Goal: Communication & Community: Answer question/provide support

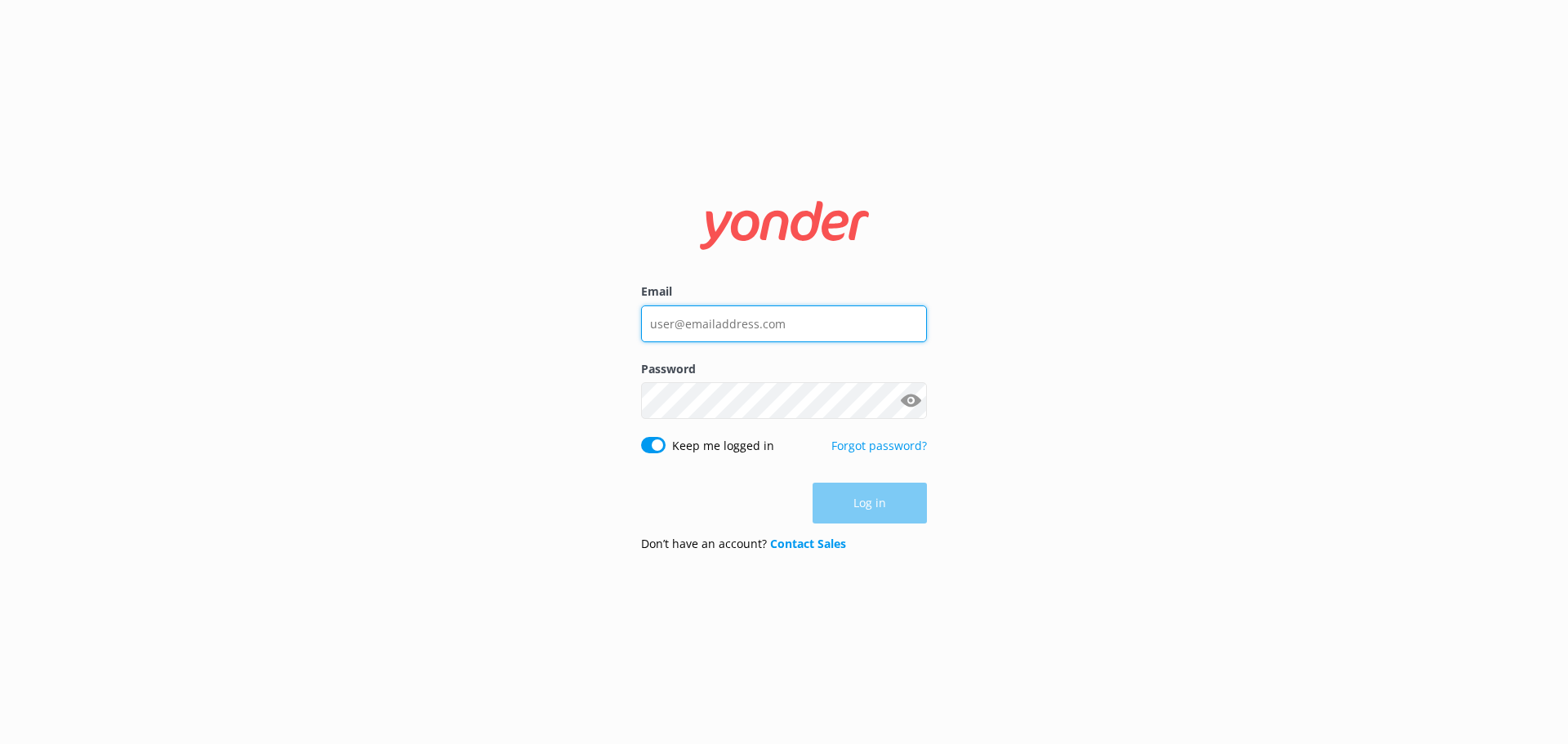
type input "sales@polyad.com"
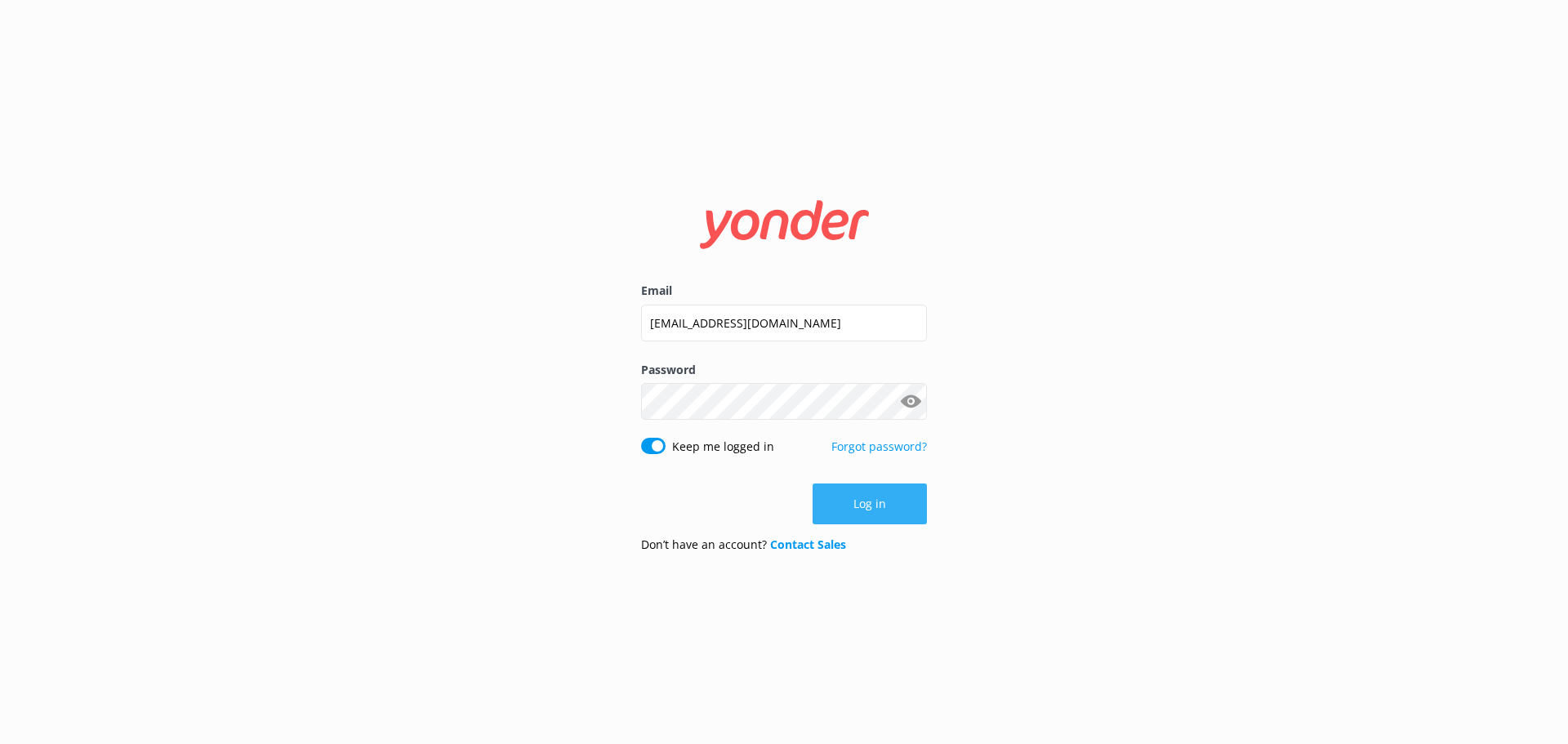
click at [875, 505] on div "Log in" at bounding box center [784, 504] width 286 height 41
click at [875, 505] on button "Log in" at bounding box center [870, 504] width 114 height 41
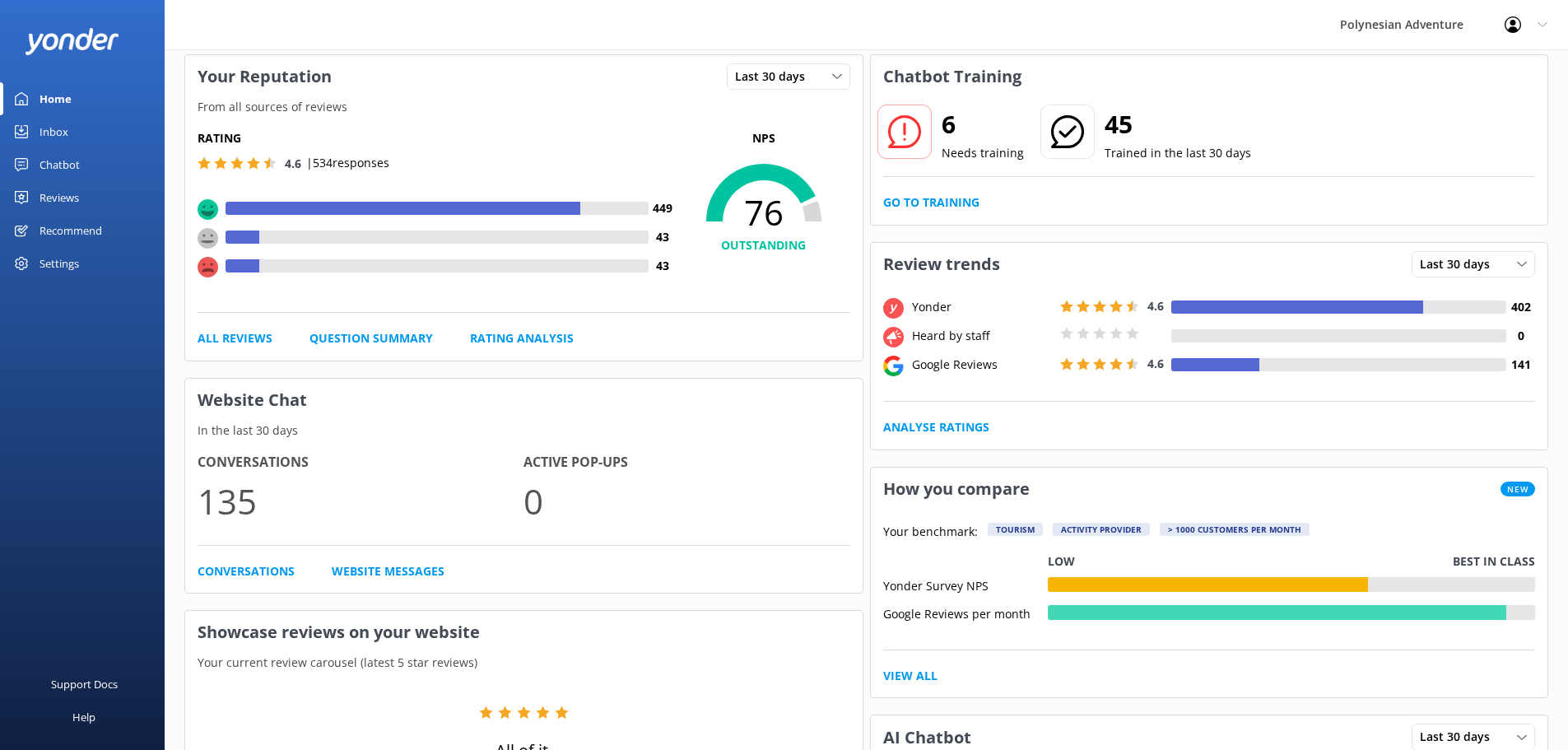
scroll to position [164, 0]
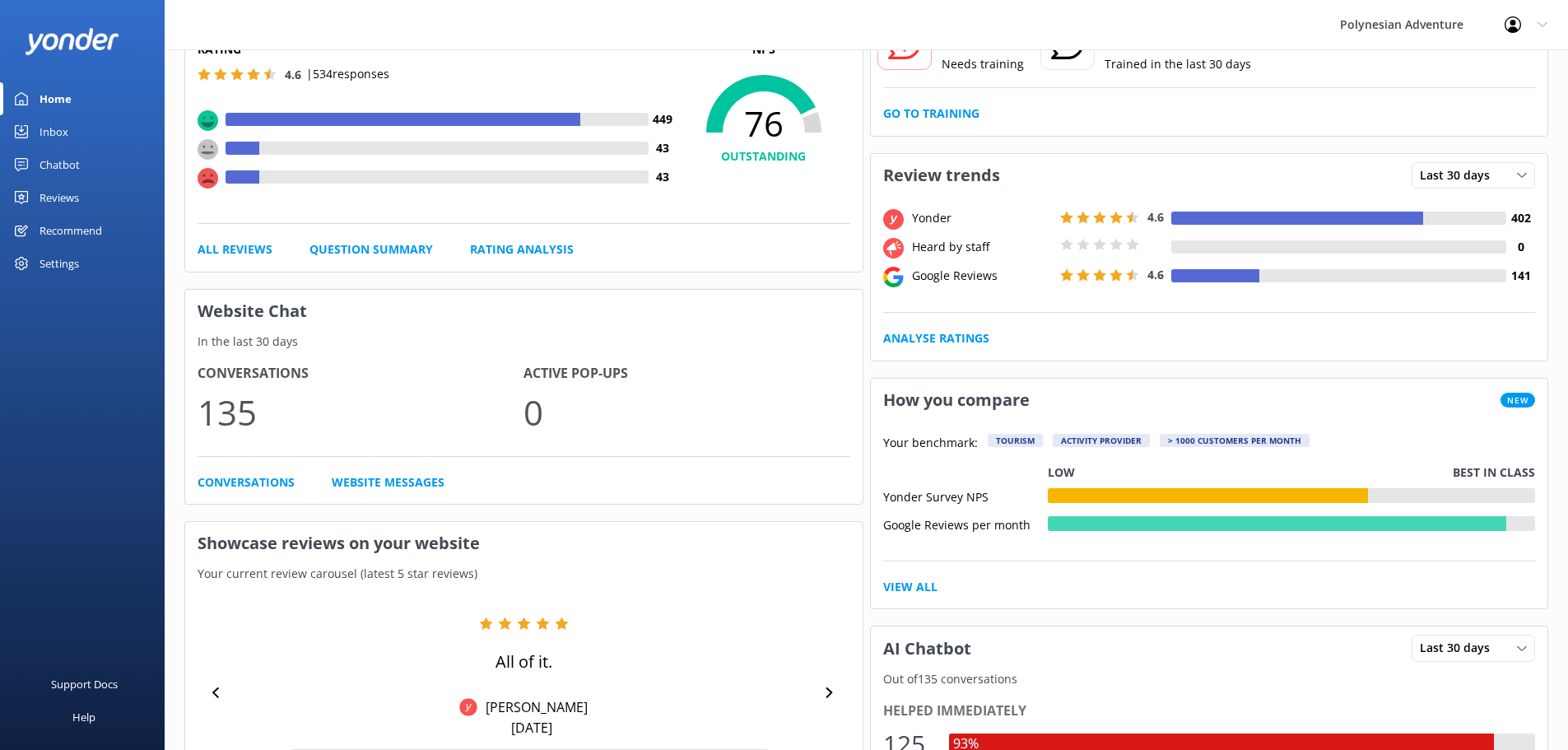
click at [84, 136] on link "Inbox" at bounding box center [82, 132] width 164 height 33
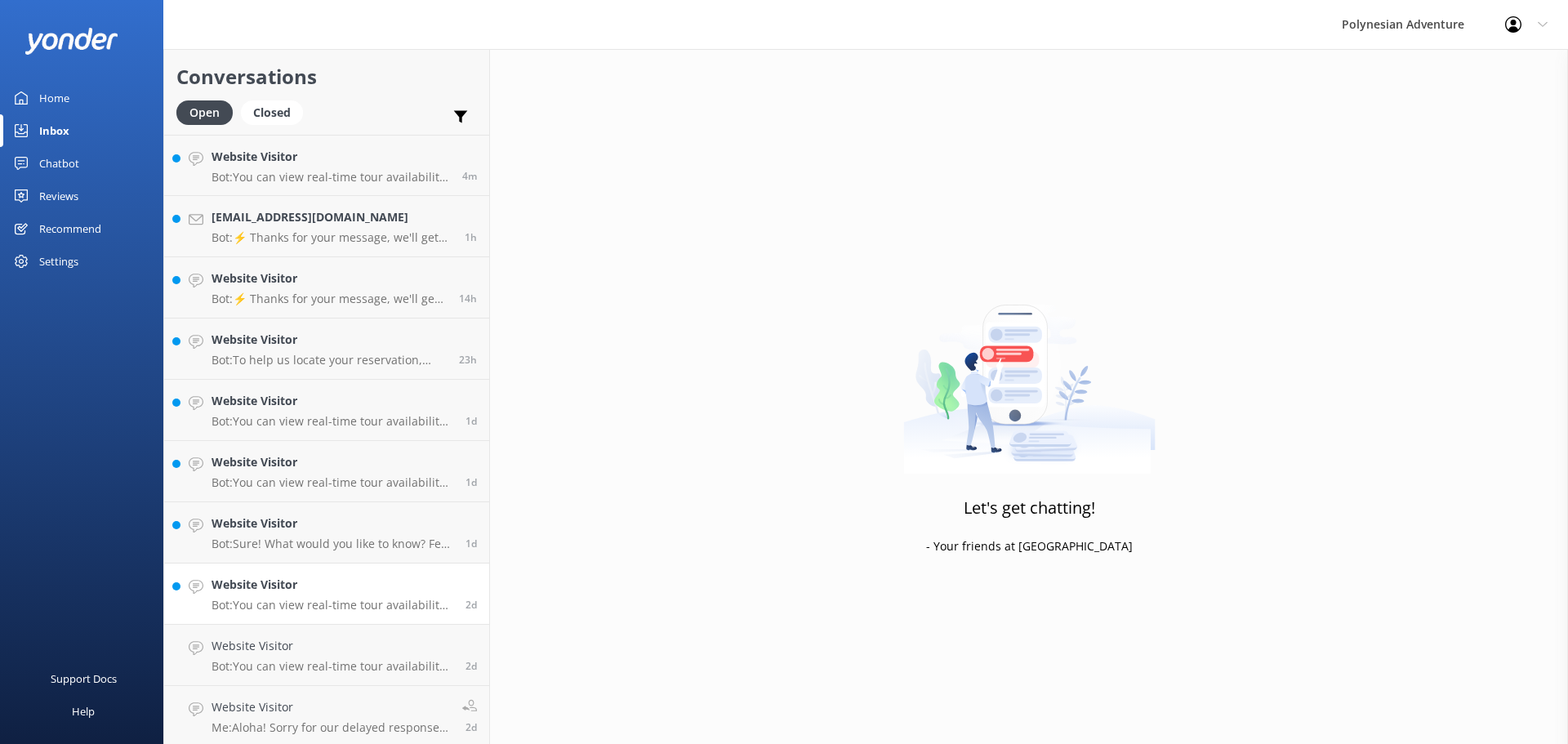
click at [382, 592] on h4 "Website Visitor" at bounding box center [333, 584] width 242 height 18
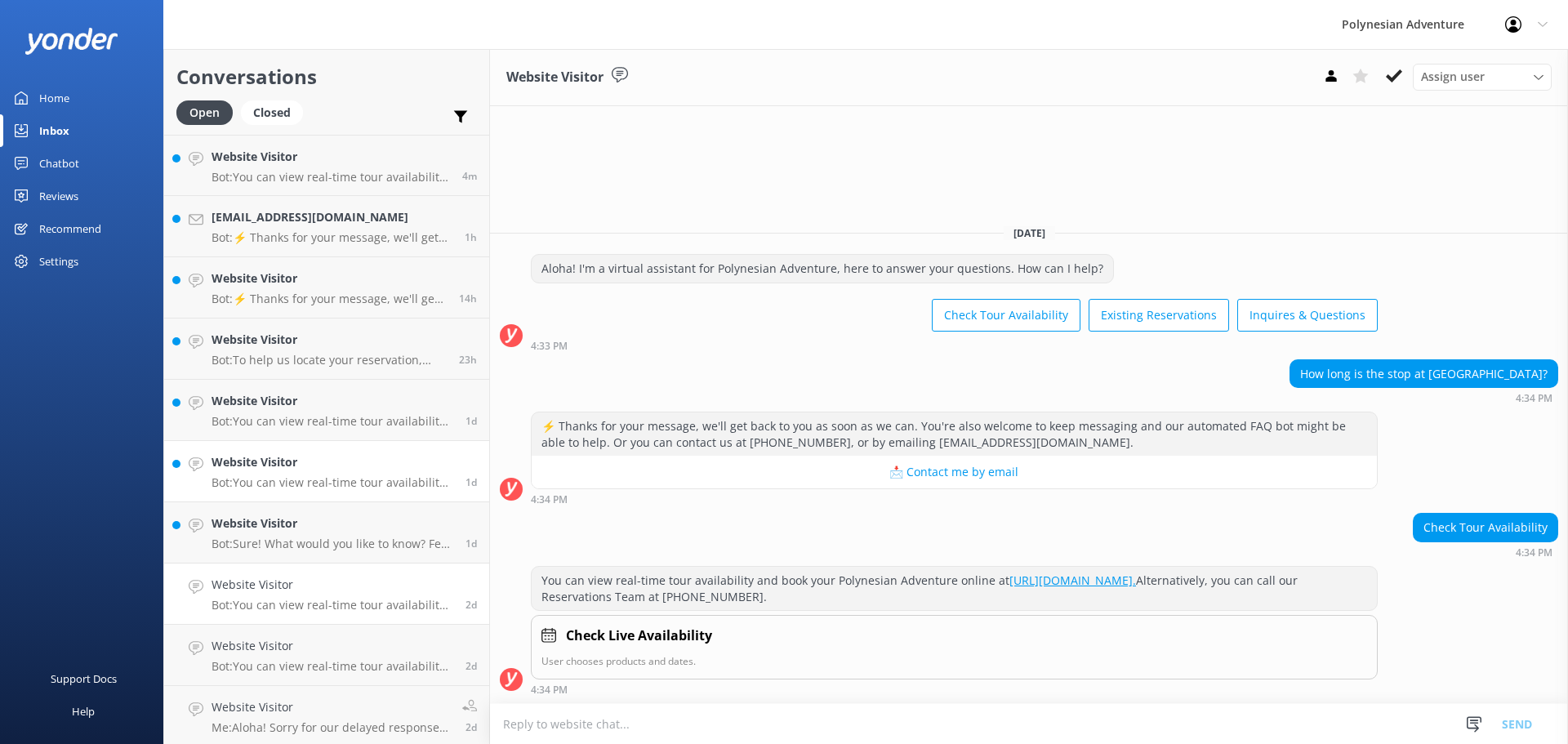
click at [318, 458] on h4 "Website Visitor" at bounding box center [333, 462] width 242 height 18
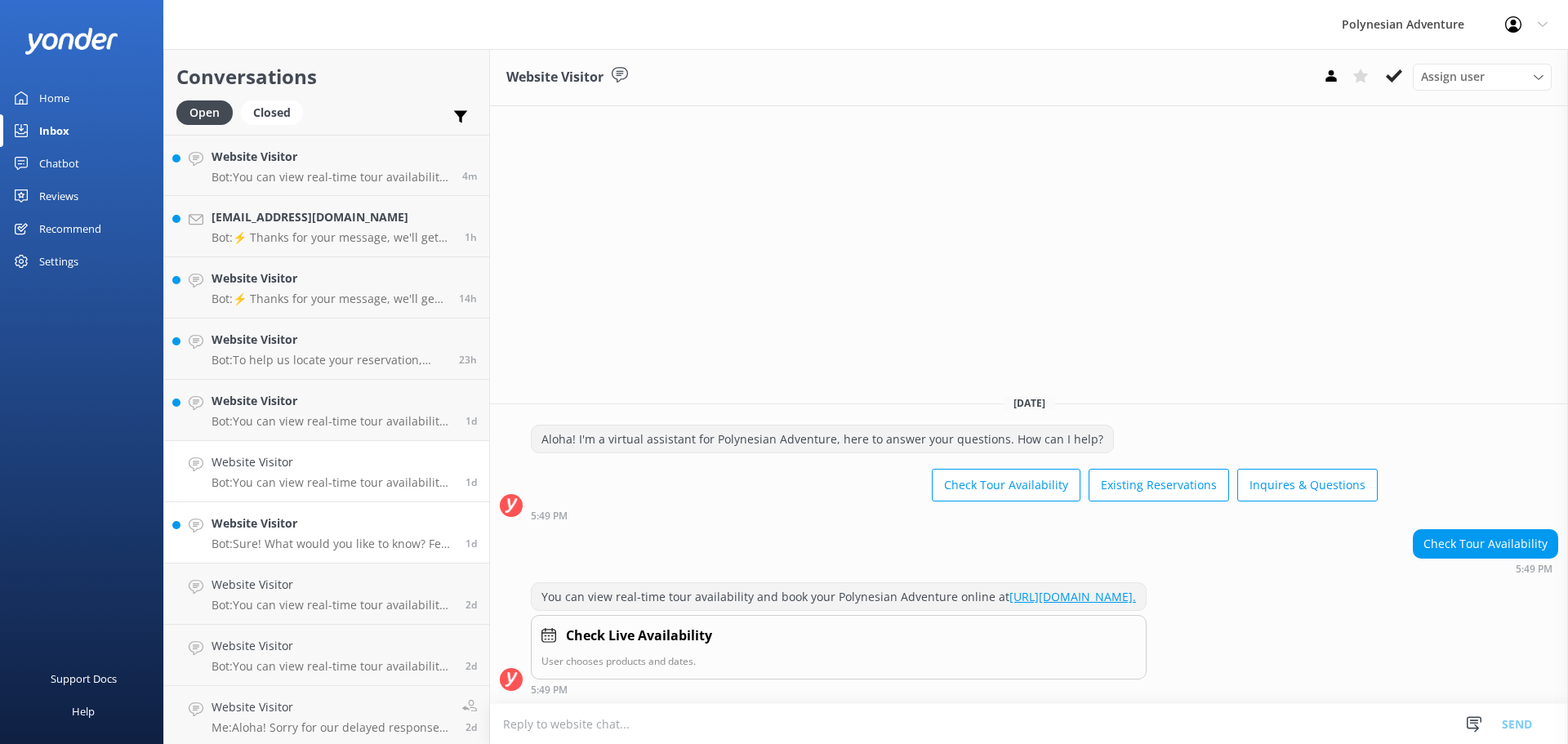
click at [305, 537] on p "Bot: Sure! What would you like to know? Feel free to ask about tour details, av…" at bounding box center [333, 544] width 242 height 15
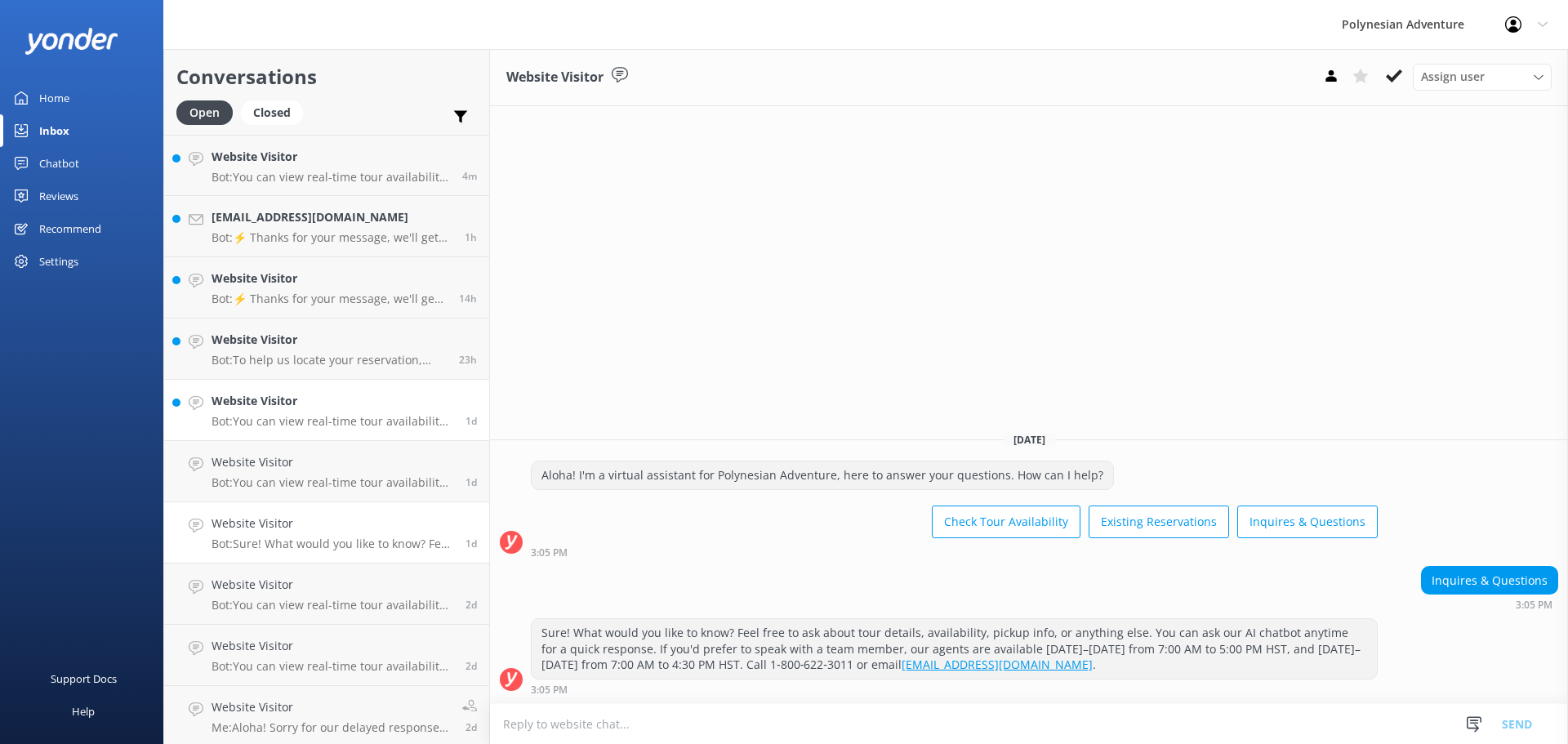
click at [316, 403] on h4 "Website Visitor" at bounding box center [333, 401] width 242 height 18
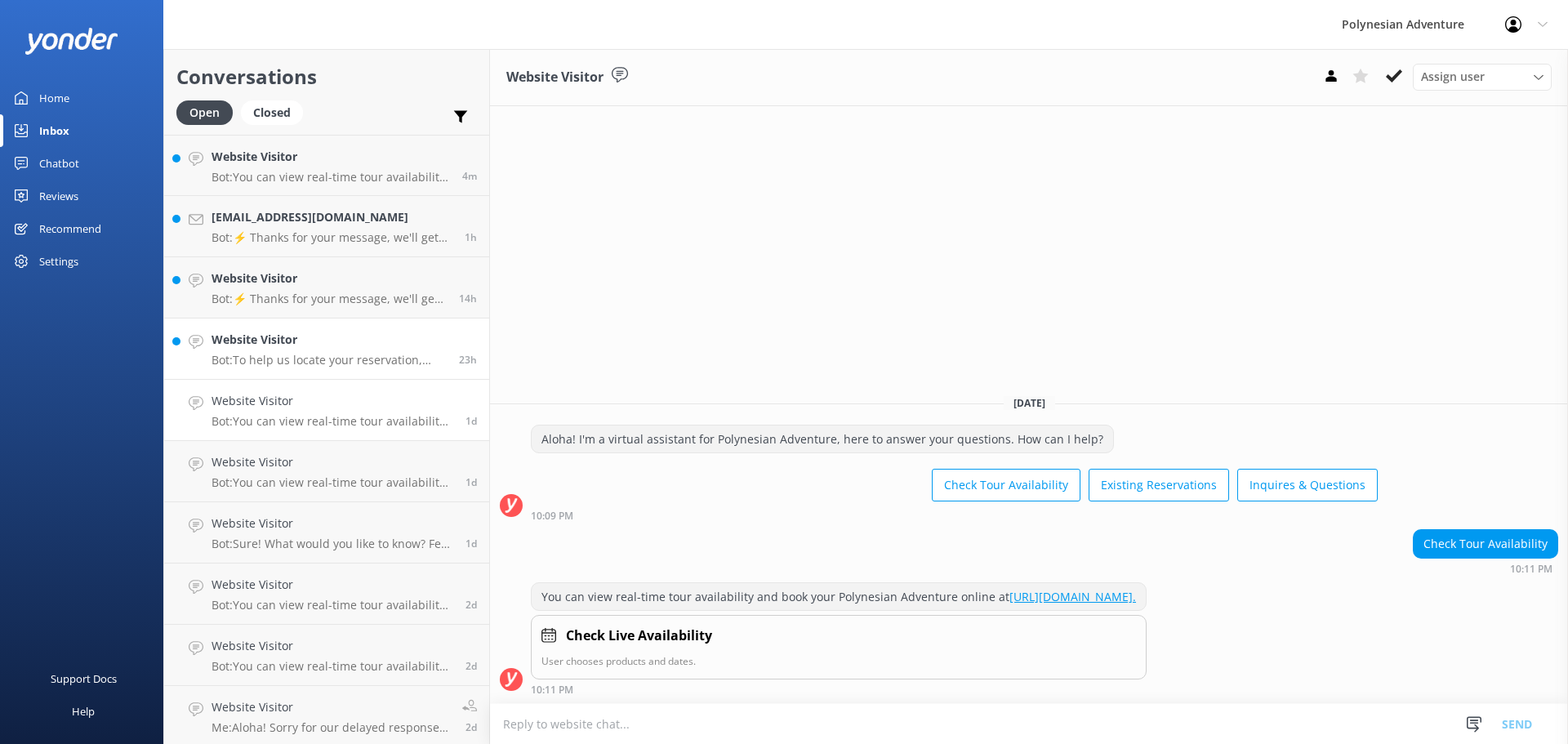
click at [311, 346] on h4 "Website Visitor" at bounding box center [329, 340] width 236 height 18
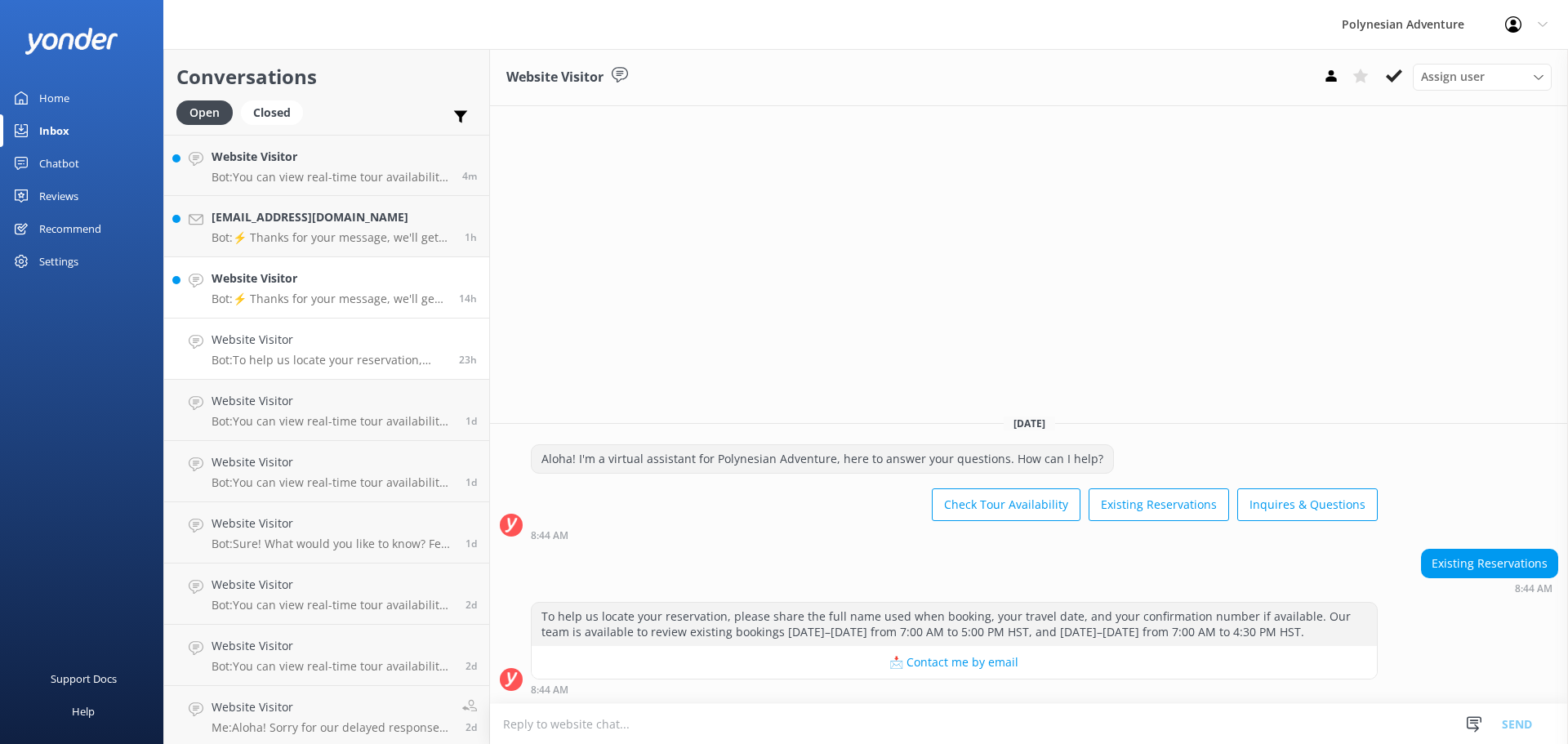
click at [304, 299] on p "Bot: ⚡ Thanks for your message, we'll get back to you as soon as we can. You're…" at bounding box center [329, 299] width 236 height 15
click at [338, 228] on div "hullja0@gmail.com Bot: ⚡ Thanks for your message, we'll get back to you as soon…" at bounding box center [332, 226] width 241 height 36
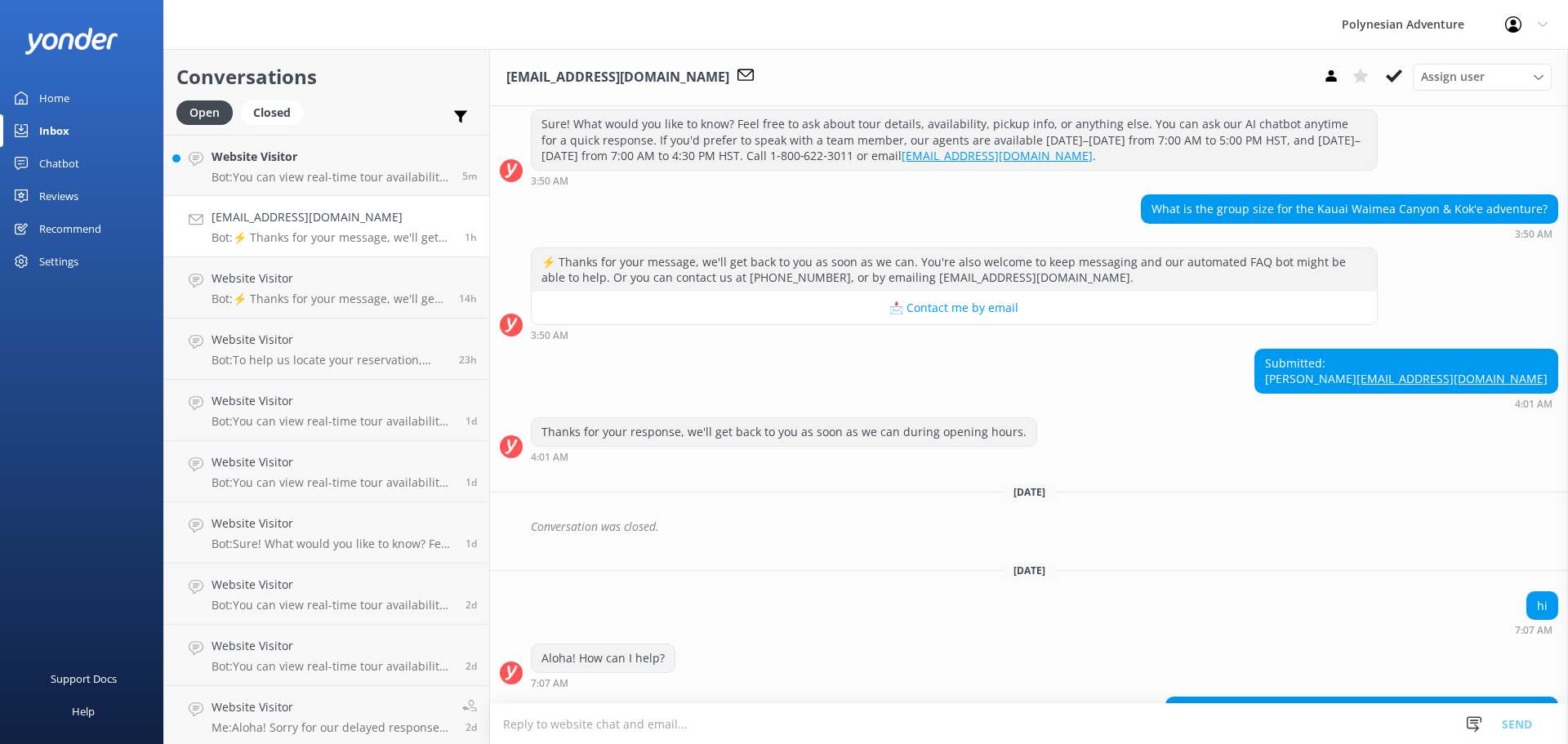
scroll to position [360, 0]
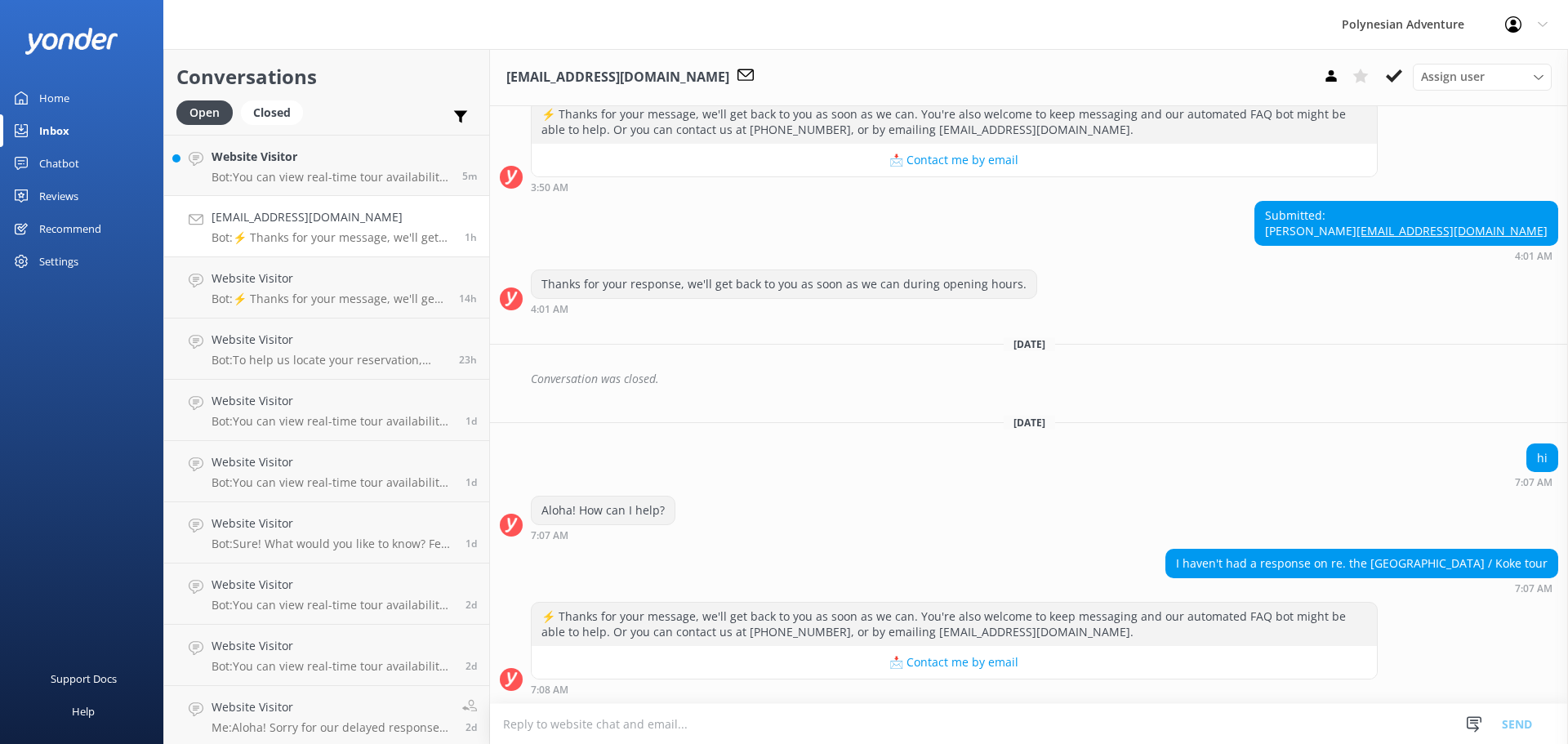
click at [624, 724] on textarea at bounding box center [1029, 723] width 1078 height 40
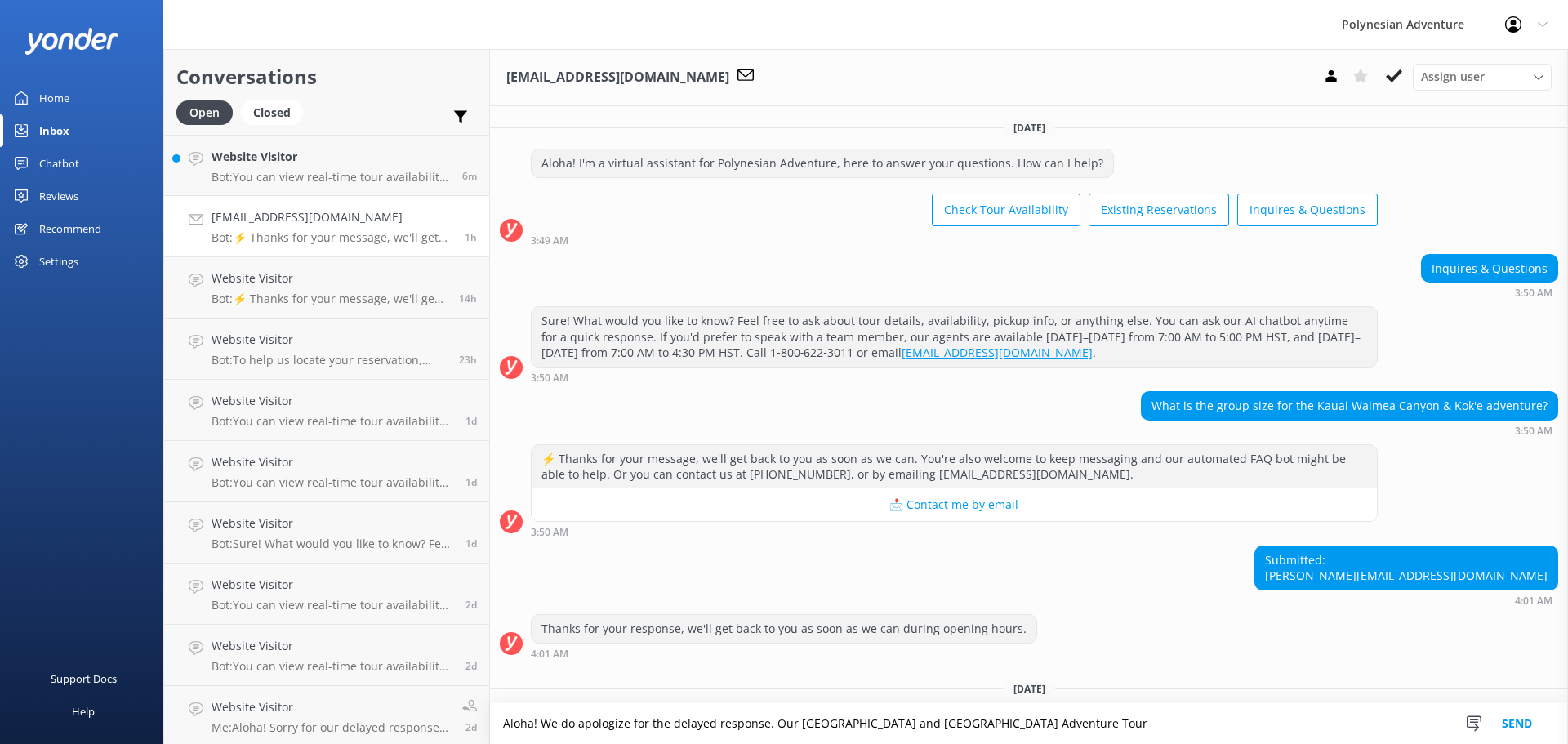
scroll to position [360, 0]
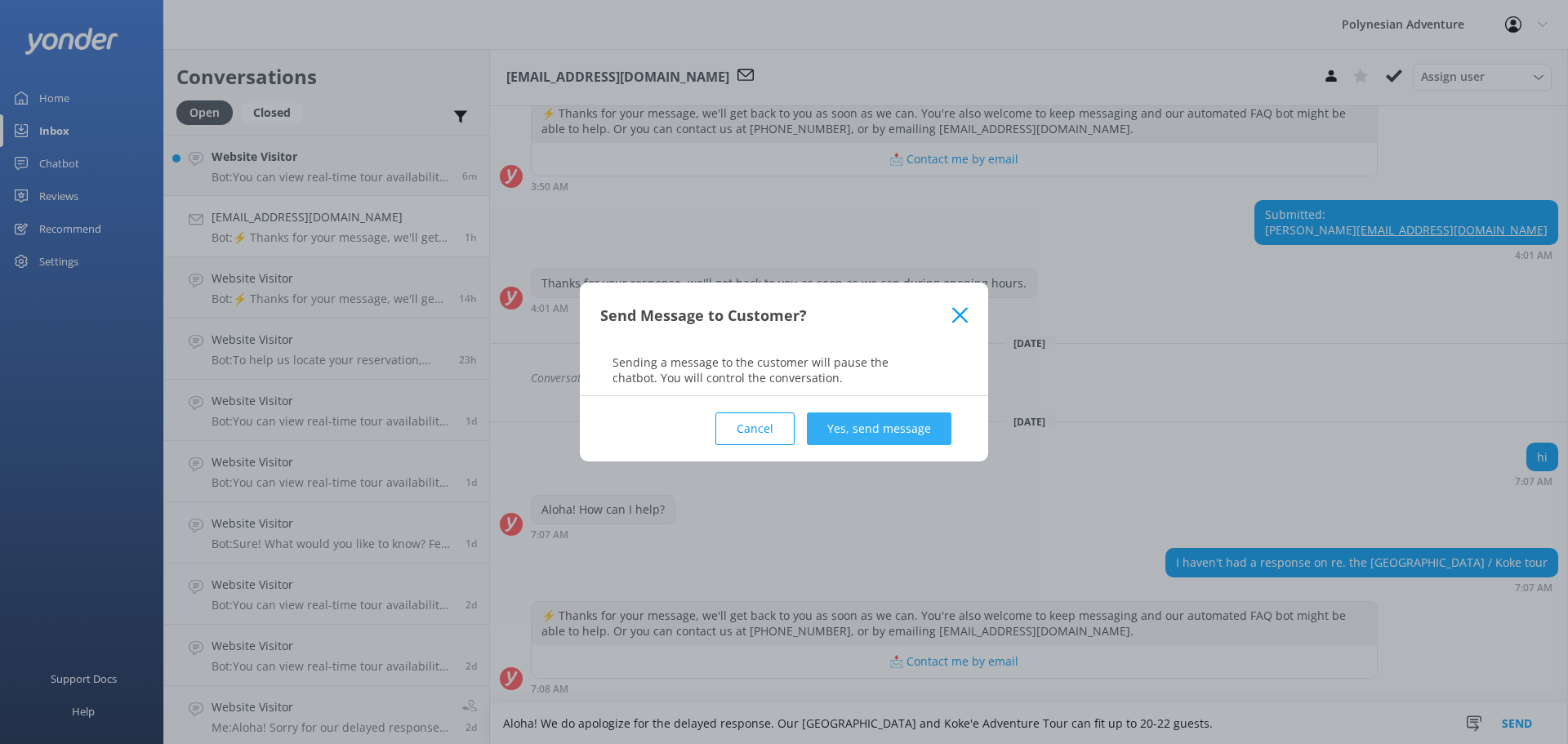
type textarea "Aloha! We do apologize for the delayed response. Our Waimea Canyon and Koke'e A…"
click at [842, 440] on button "Yes, send message" at bounding box center [880, 429] width 145 height 33
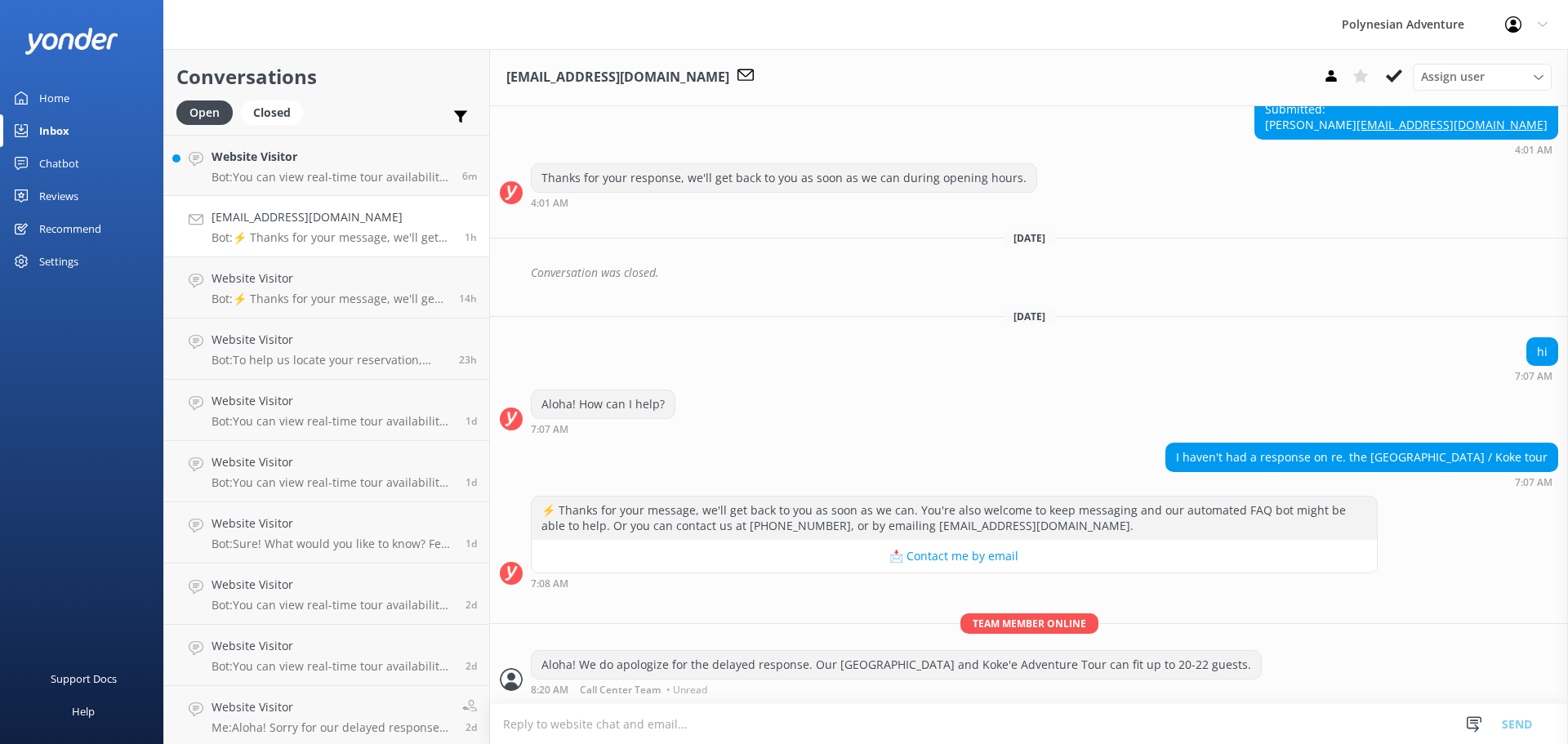
scroll to position [466, 0]
click at [278, 178] on p "Bot: You can view real-time tour availability and book your Polynesian Adventur…" at bounding box center [331, 177] width 239 height 15
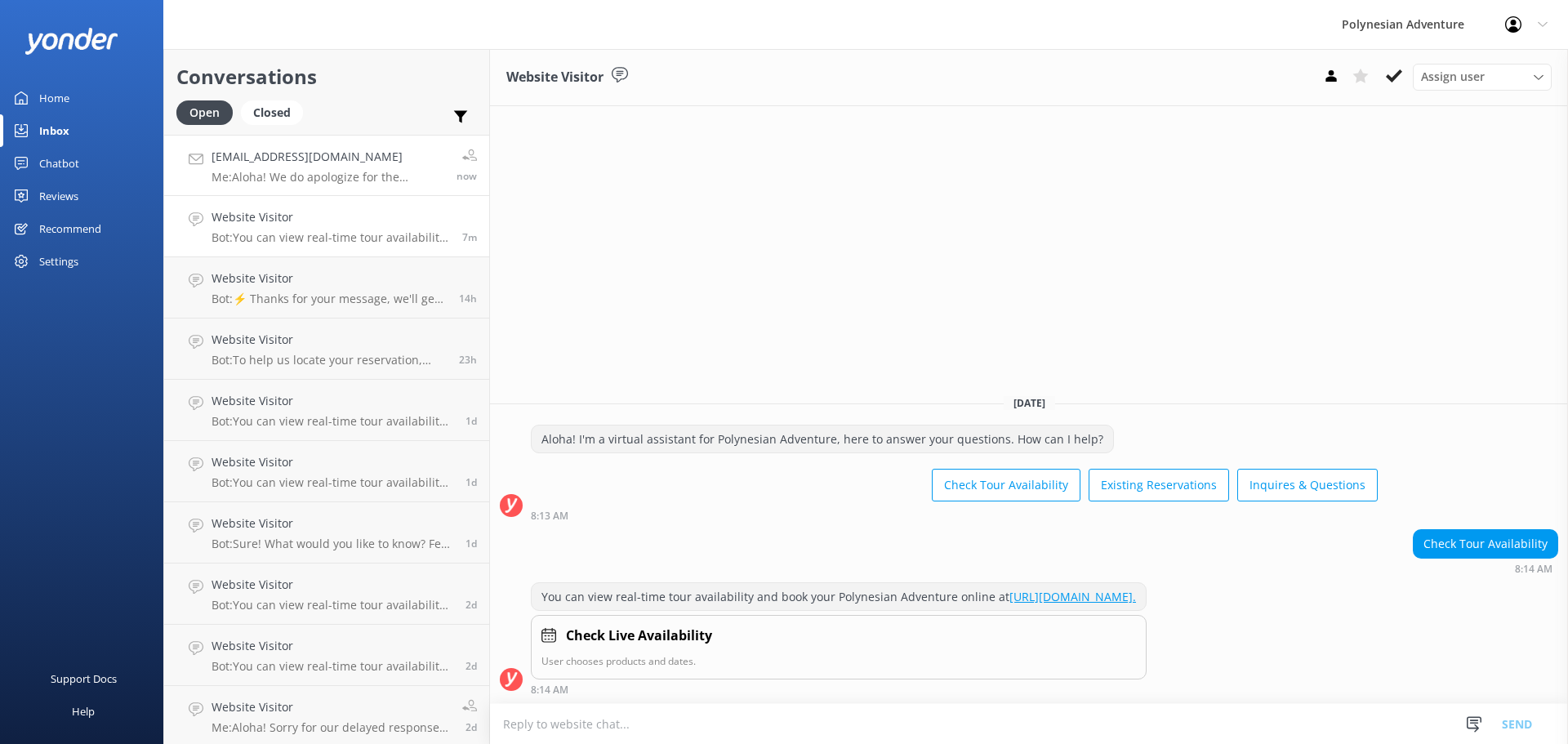
click at [279, 176] on p "Me: Aloha! We do apologize for the delayed response. Our Waimea Canyon and Koke…" at bounding box center [328, 177] width 233 height 15
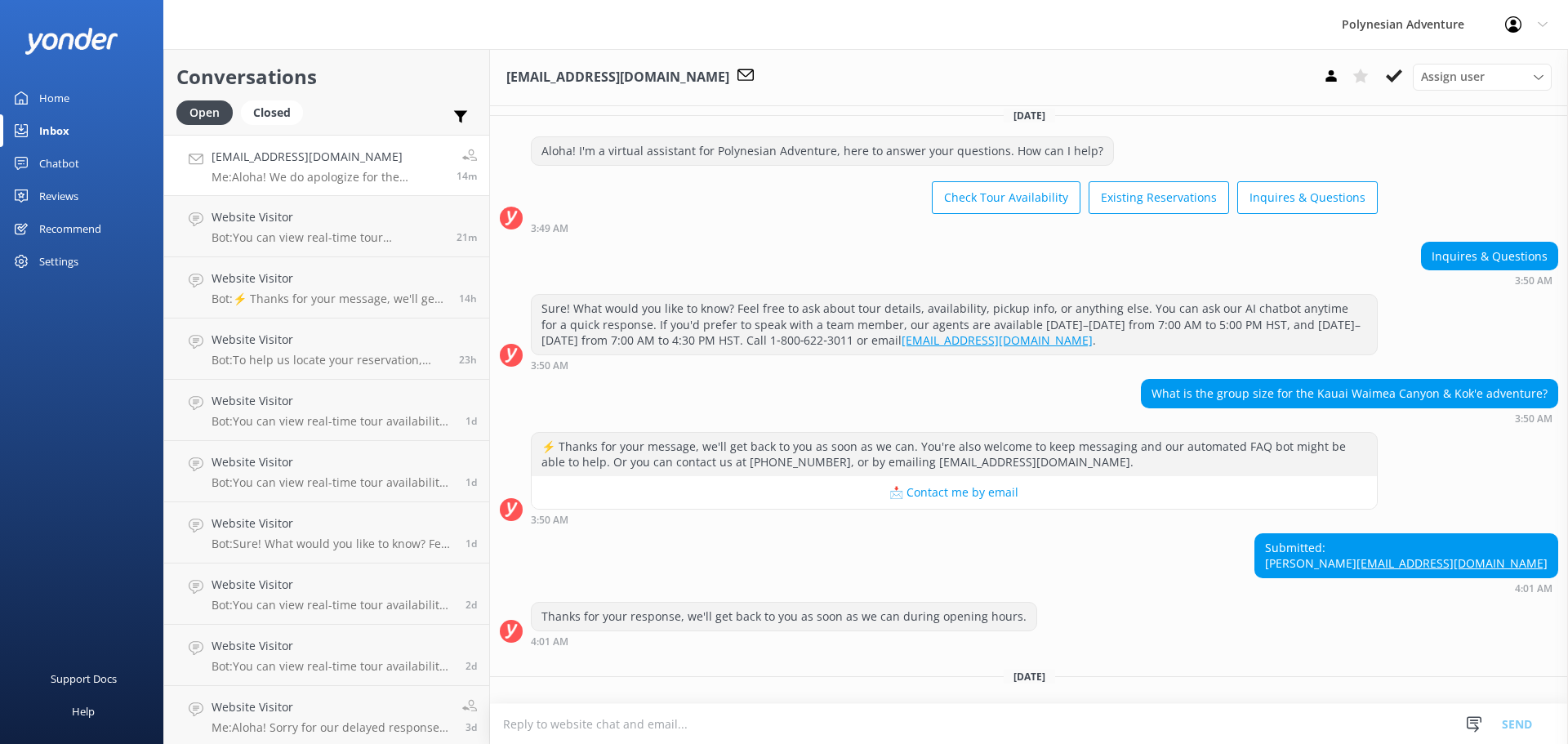
scroll to position [502, 0]
